Goal: Register for event/course

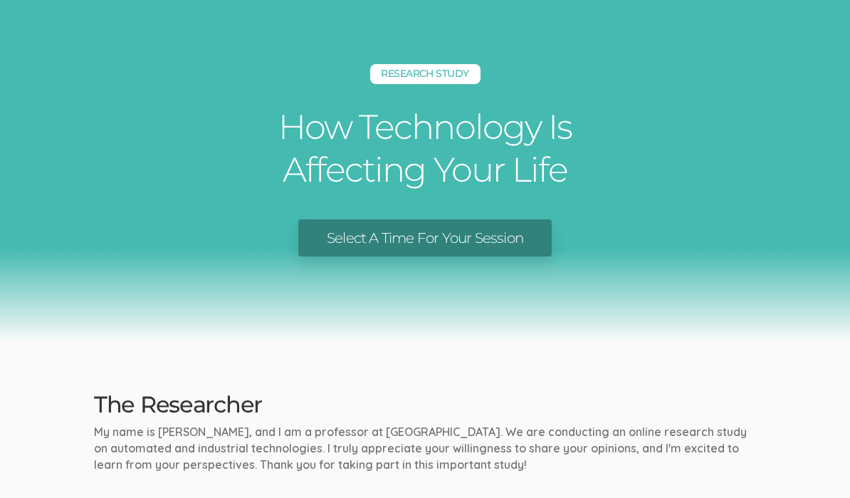
click at [343, 228] on link "Select A Time For Your Session" at bounding box center [424, 238] width 253 height 38
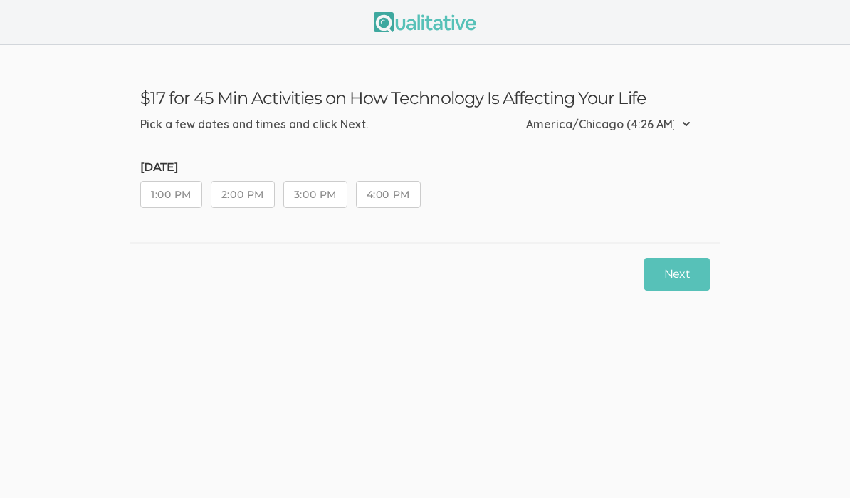
click at [154, 196] on button "1:00 PM" at bounding box center [171, 194] width 62 height 27
click at [149, 193] on button "1:00 PM" at bounding box center [171, 194] width 62 height 27
click at [145, 187] on button "1:00 PM" at bounding box center [171, 194] width 62 height 27
click at [149, 187] on button "1:00 PM" at bounding box center [171, 194] width 62 height 27
click at [167, 196] on button "1:00 PM" at bounding box center [171, 194] width 62 height 27
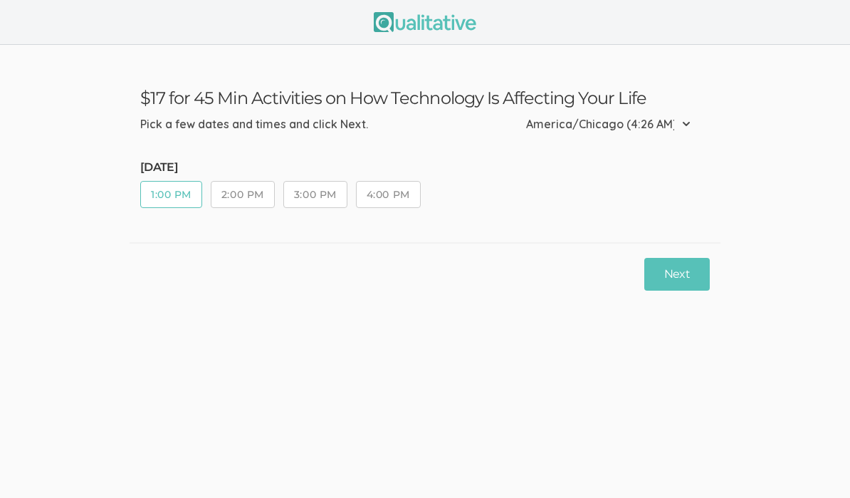
click at [164, 192] on button "1:00 PM" at bounding box center [171, 194] width 62 height 27
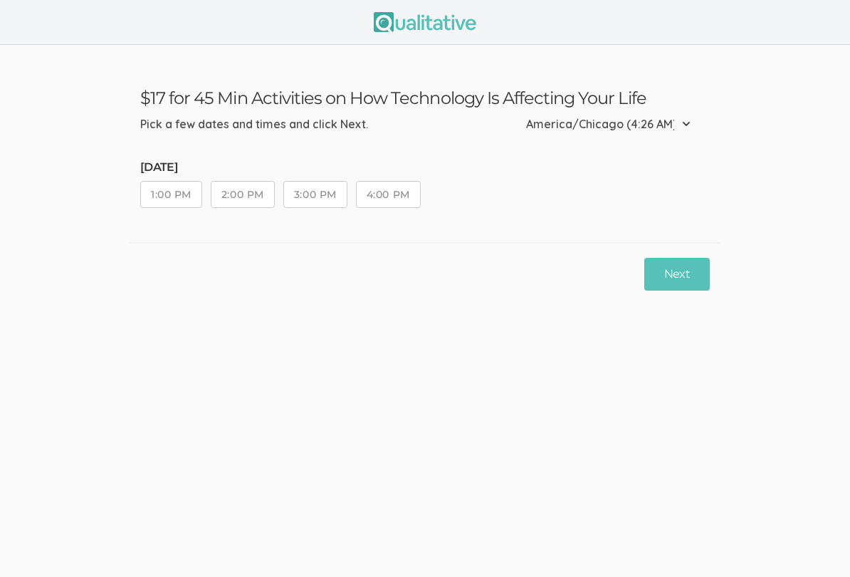
click at [155, 193] on button "1:00 PM" at bounding box center [171, 194] width 62 height 27
click at [151, 191] on button "1:00 PM" at bounding box center [171, 194] width 62 height 27
click at [157, 198] on button "1:00 PM" at bounding box center [171, 194] width 62 height 27
click at [163, 199] on button "1:00 PM" at bounding box center [171, 194] width 62 height 27
click at [172, 196] on button "1:00 PM" at bounding box center [171, 194] width 62 height 27
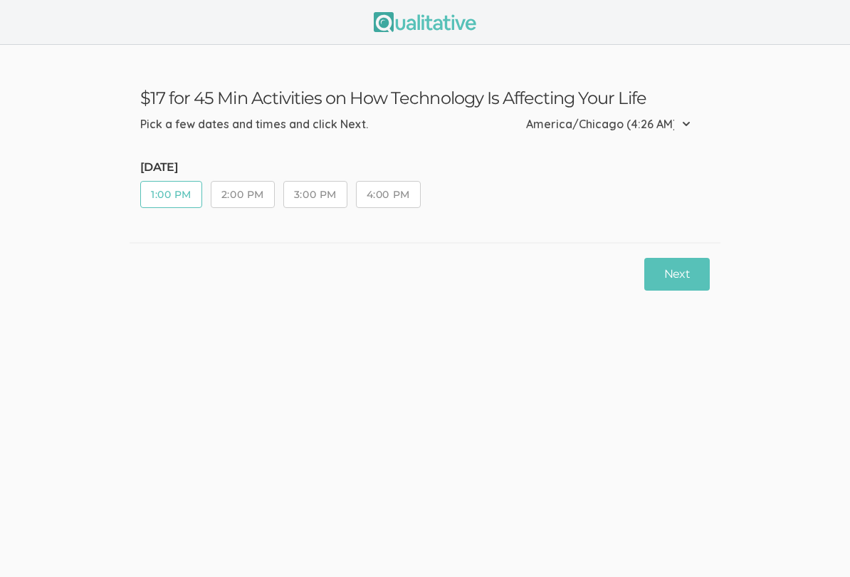
click at [222, 187] on button "2:00 PM" at bounding box center [243, 194] width 64 height 27
click at [231, 191] on button "2:00 PM" at bounding box center [243, 194] width 64 height 27
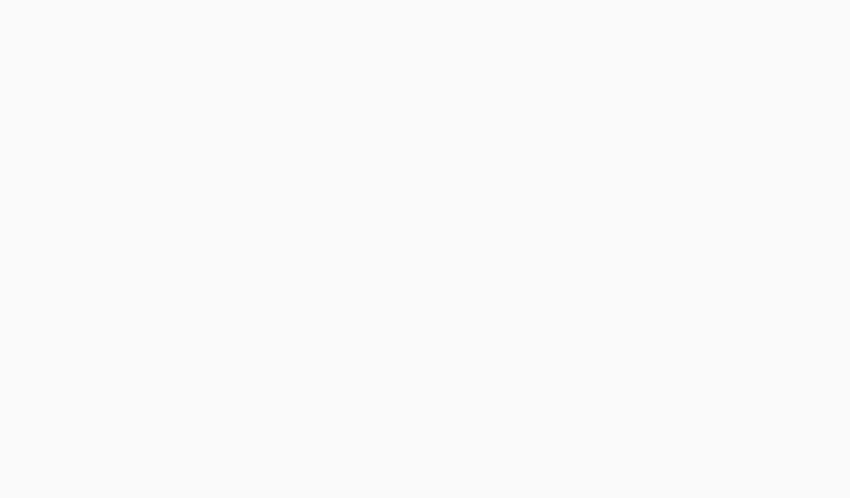
scroll to position [-1, 0]
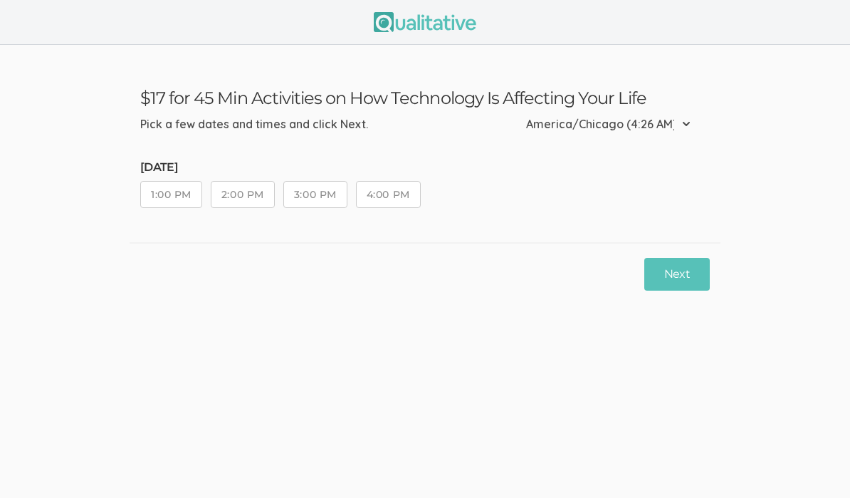
click at [173, 206] on button "1:00 PM" at bounding box center [171, 194] width 62 height 27
click at [163, 196] on button "1:00 PM" at bounding box center [171, 194] width 62 height 27
click at [167, 205] on button "1:00 PM" at bounding box center [171, 194] width 62 height 27
click at [681, 274] on button "Next" at bounding box center [676, 274] width 65 height 33
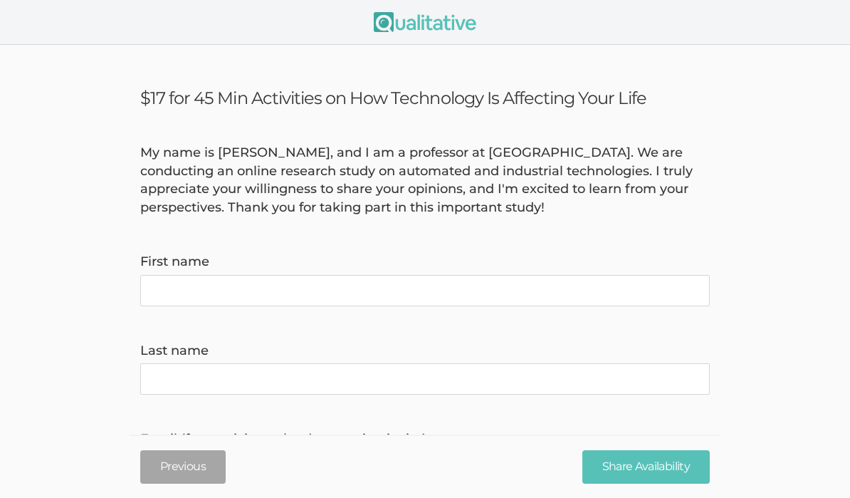
type invite\) "sarah.suggs10@gmail.com"
type time\) "7738591309"
type name "Sarah"
type name "Suggs"
click at [639, 457] on input "Share Availability" at bounding box center [645, 466] width 127 height 33
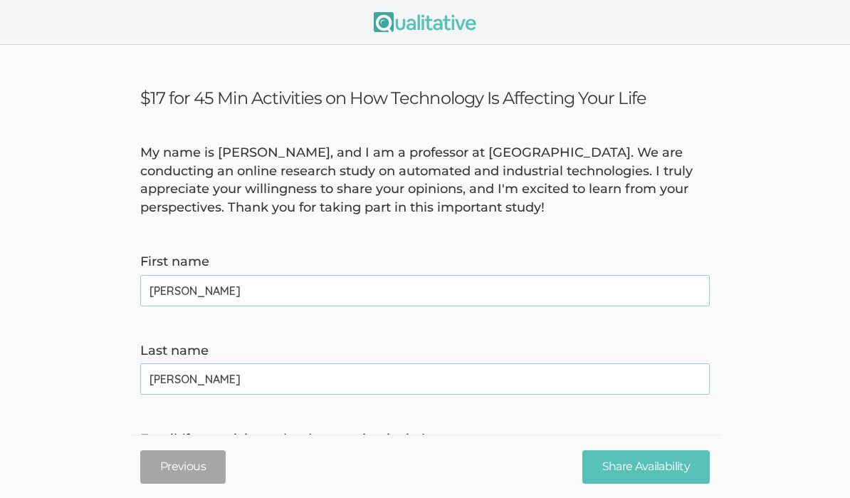
scroll to position [107, 0]
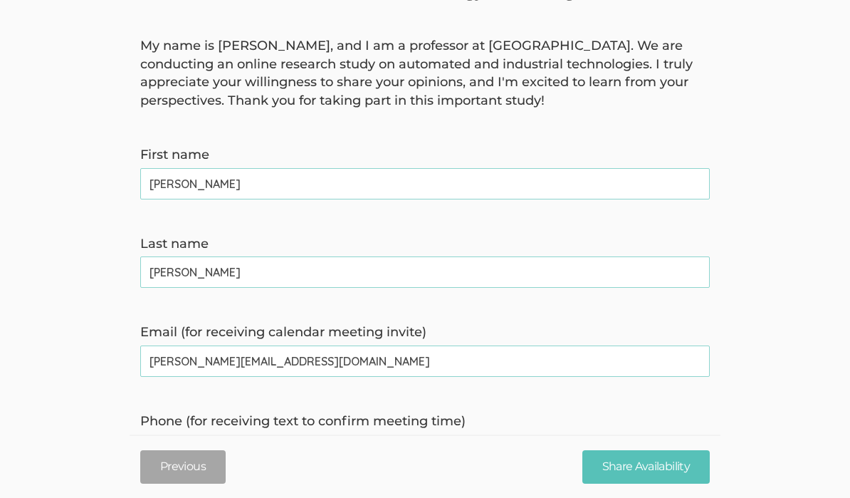
click at [649, 483] on input "Share Availability" at bounding box center [645, 466] width 127 height 33
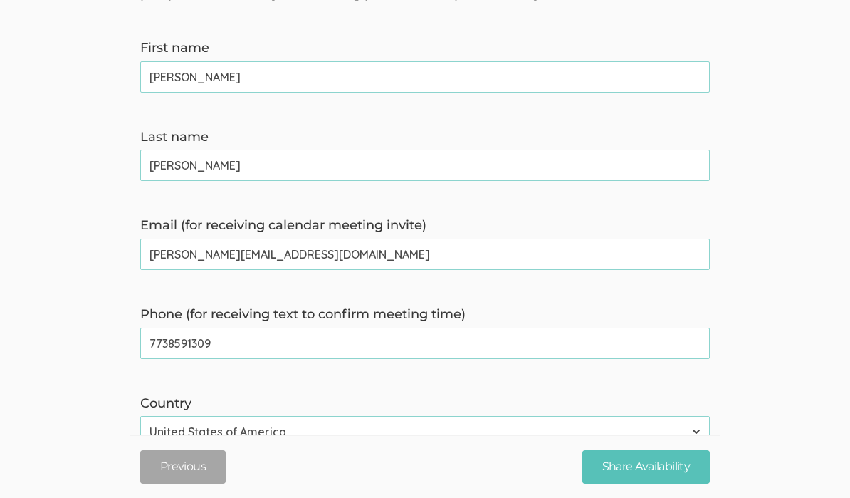
click at [646, 473] on input "Share Availability" at bounding box center [645, 466] width 127 height 33
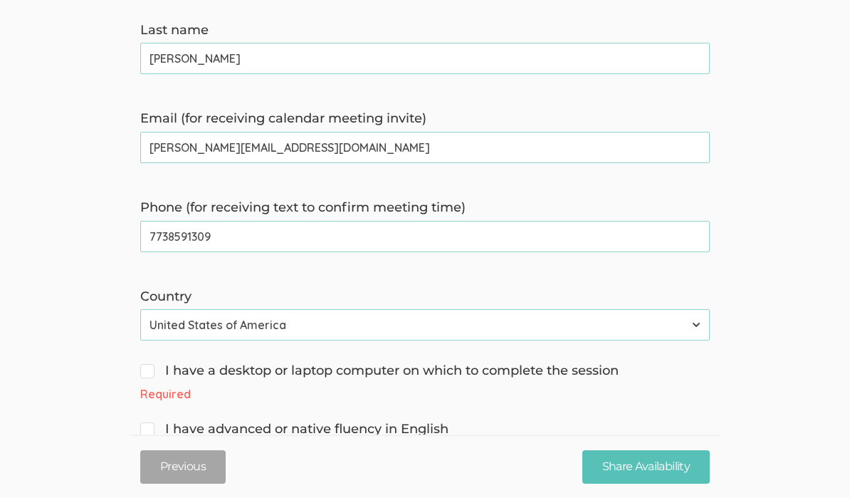
click at [633, 483] on input "Share Availability" at bounding box center [645, 466] width 127 height 33
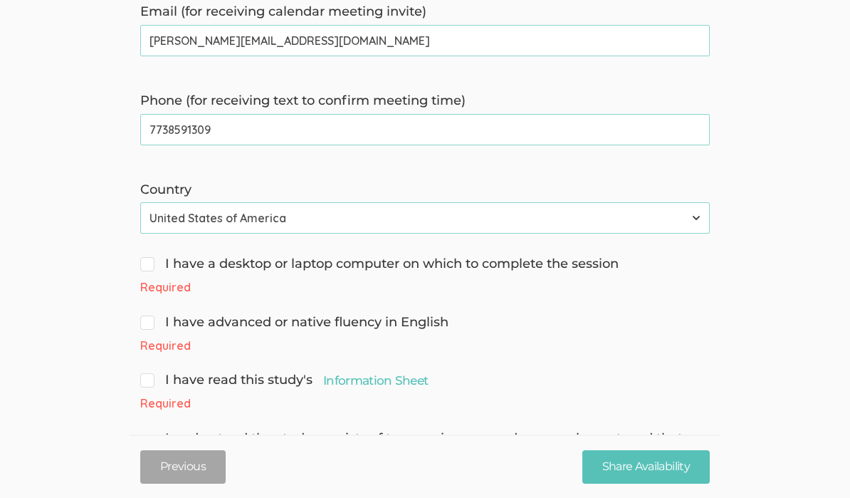
click at [172, 282] on div "Required" at bounding box center [425, 287] width 570 height 16
click at [142, 263] on input "I have a desktop or laptop computer on which to complete the session" at bounding box center [144, 262] width 9 height 9
checkbox input "true"
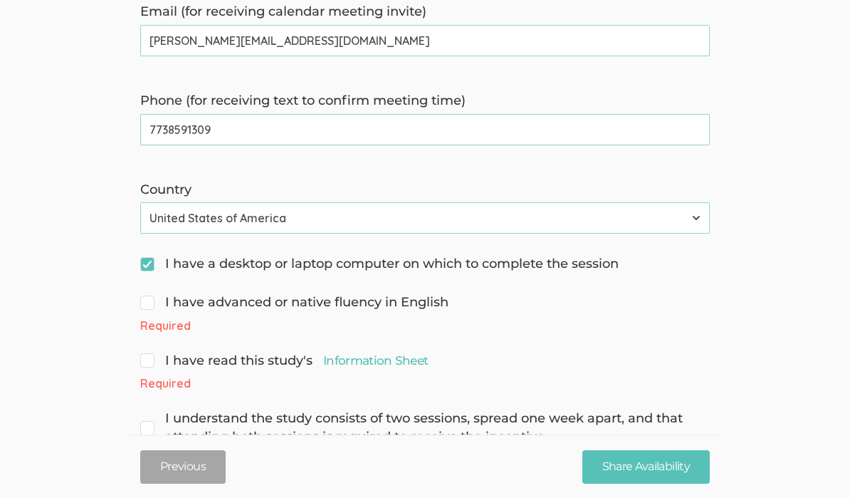
click at [149, 297] on input "I have advanced or native fluency in English" at bounding box center [144, 300] width 9 height 9
checkbox input "true"
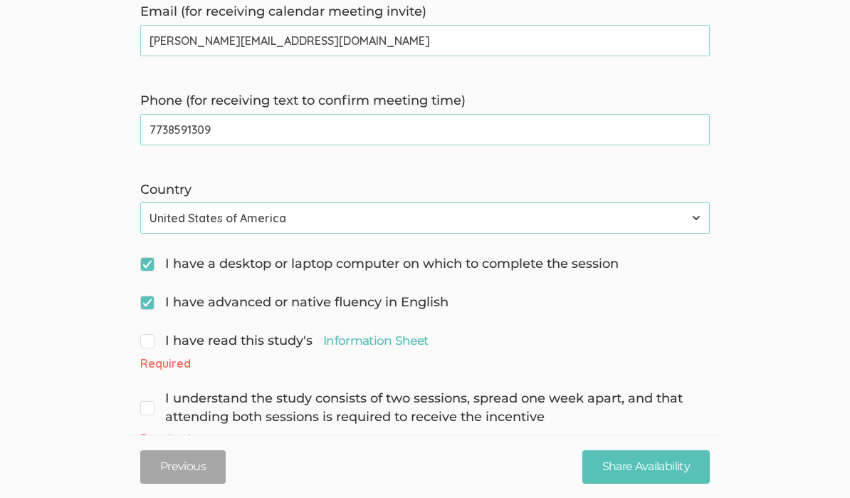
click at [154, 332] on span "I have read this study's Information Sheet" at bounding box center [284, 341] width 288 height 19
click at [149, 335] on input "I have read this study's Information Sheet" at bounding box center [144, 339] width 9 height 9
checkbox input "true"
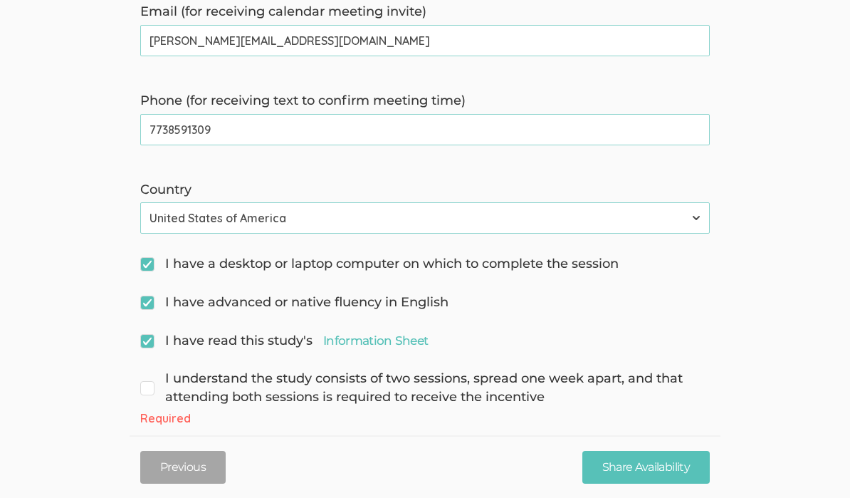
click at [144, 377] on input "I understand the study consists of two sessions, spread one week apart, and tha…" at bounding box center [144, 376] width 9 height 9
checkbox input "true"
click at [608, 495] on div "Previous Share Availability" at bounding box center [425, 465] width 591 height 63
click at [604, 469] on input "Share Availability" at bounding box center [645, 466] width 127 height 33
